Goal: Find specific page/section: Find specific page/section

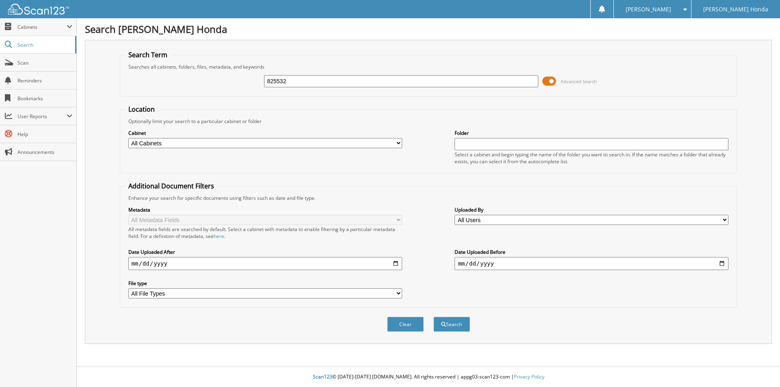
type input "825532"
click at [434, 317] on button "Search" at bounding box center [452, 324] width 37 height 15
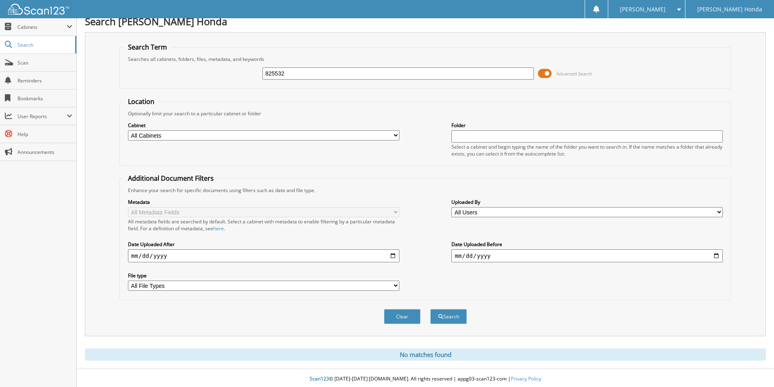
scroll to position [10, 0]
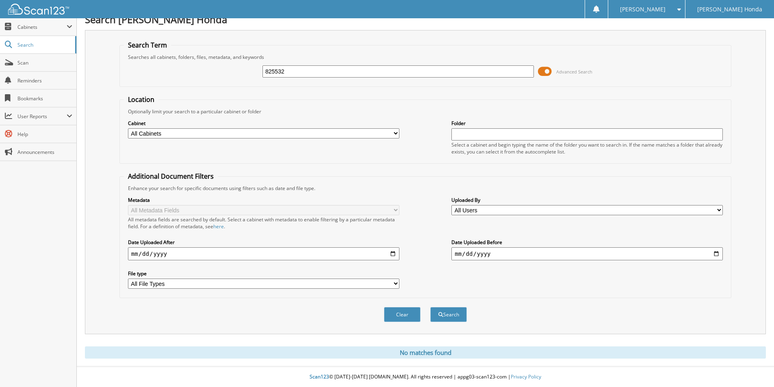
click at [310, 74] on input "825532" at bounding box center [398, 71] width 271 height 12
type input "825647"
click at [430, 307] on button "Search" at bounding box center [448, 314] width 37 height 15
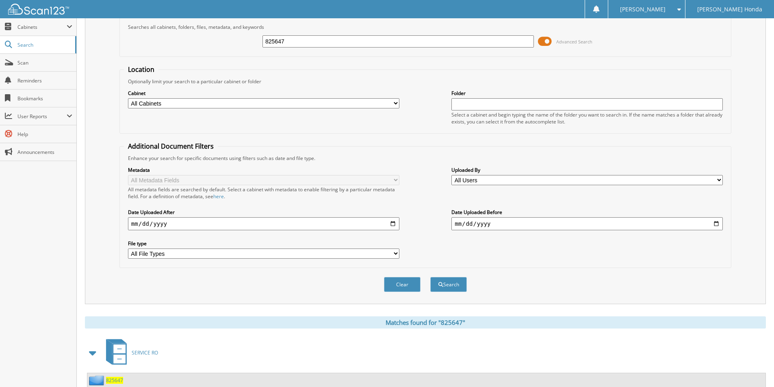
scroll to position [163, 0]
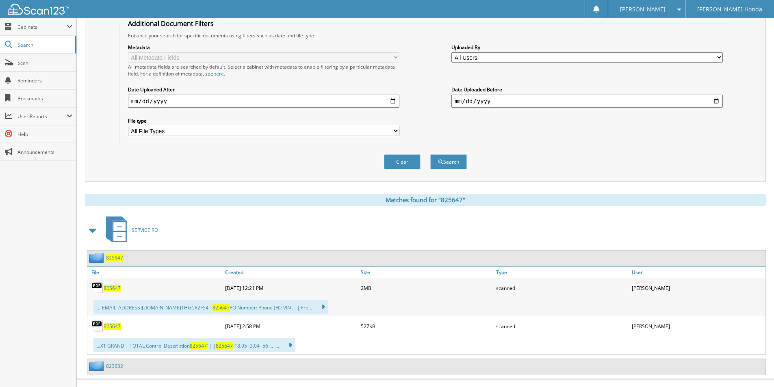
click at [113, 286] on span "825647" at bounding box center [112, 288] width 17 height 7
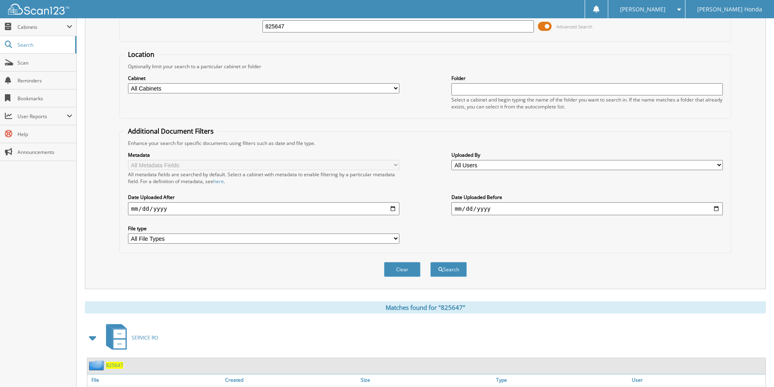
scroll to position [41, 0]
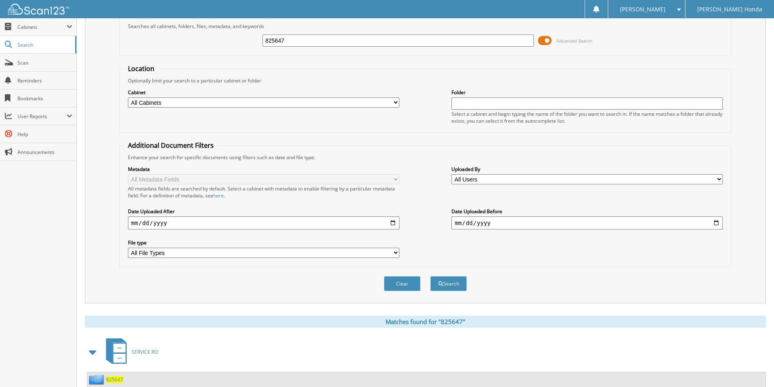
drag, startPoint x: 319, startPoint y: 42, endPoint x: 262, endPoint y: 41, distance: 56.9
click at [261, 41] on div "825647 Advanced Search" at bounding box center [425, 41] width 603 height 22
type input "825337"
click at [430, 276] on button "Search" at bounding box center [448, 283] width 37 height 15
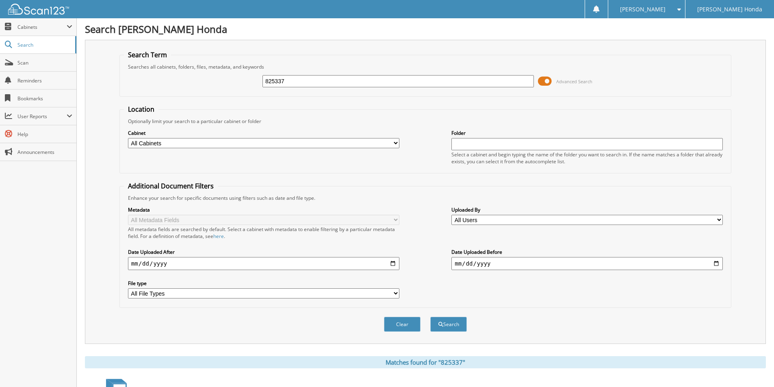
drag, startPoint x: 302, startPoint y: 83, endPoint x: 234, endPoint y: 82, distance: 68.7
click at [234, 82] on div "825337 Advanced Search" at bounding box center [425, 81] width 603 height 22
type input "825332"
click at [430, 317] on button "Search" at bounding box center [448, 324] width 37 height 15
click at [62, 64] on span "Scan" at bounding box center [44, 62] width 55 height 7
